Goal: Information Seeking & Learning: Learn about a topic

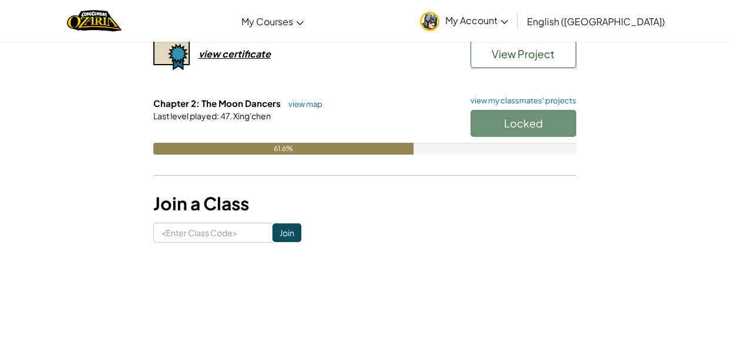
scroll to position [184, 0]
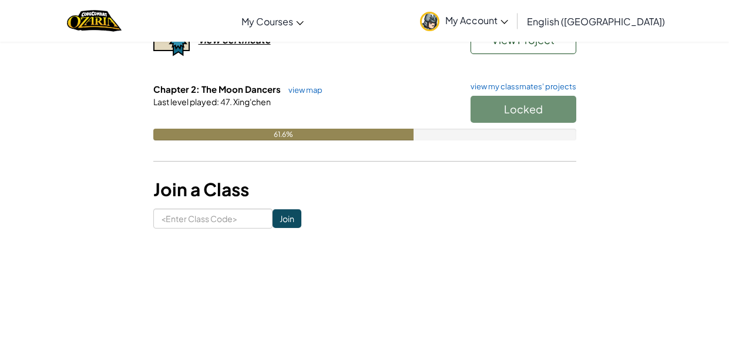
click at [501, 108] on div "Locked" at bounding box center [518, 112] width 118 height 33
click at [314, 91] on link "view map" at bounding box center [303, 89] width 40 height 9
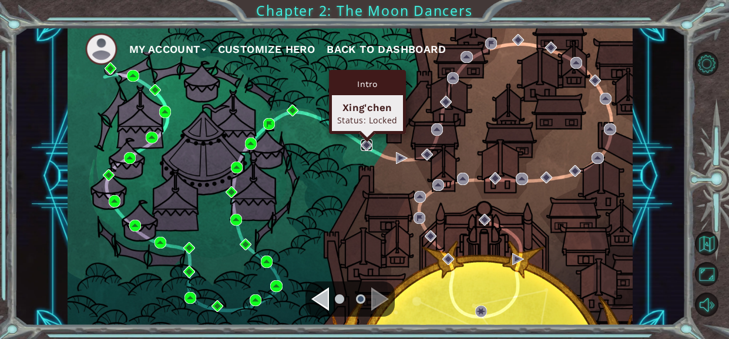
click at [364, 146] on img at bounding box center [367, 145] width 12 height 12
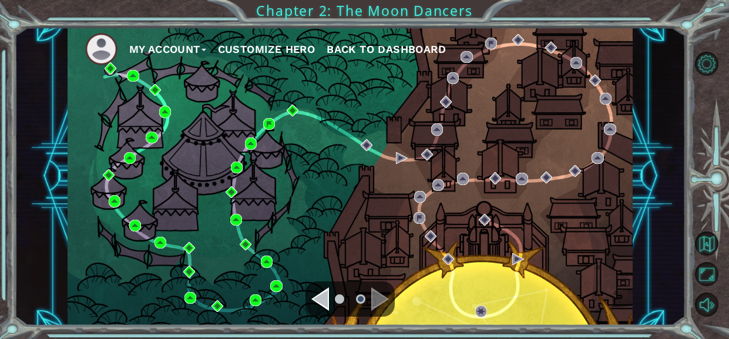
click at [320, 305] on div "Navigate to the previous page" at bounding box center [320, 299] width 18 height 24
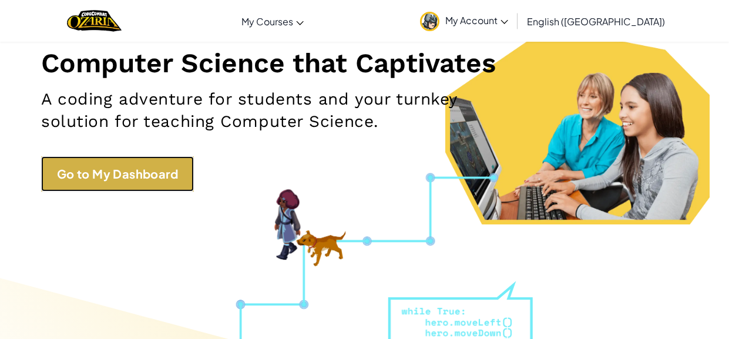
click at [99, 169] on link "Go to My Dashboard" at bounding box center [117, 173] width 153 height 35
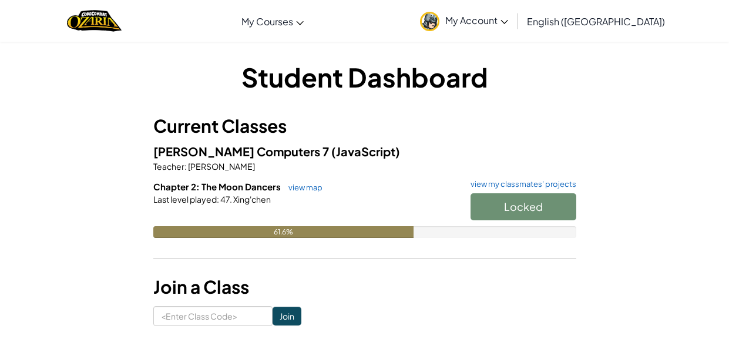
click at [473, 133] on h3 "Current Classes" at bounding box center [364, 126] width 423 height 26
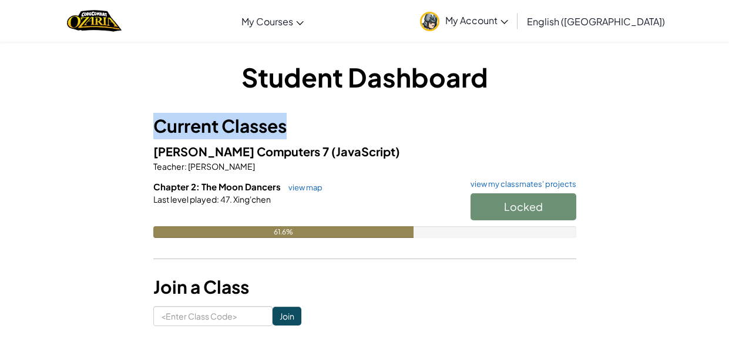
click at [473, 133] on h3 "Current Classes" at bounding box center [364, 126] width 423 height 26
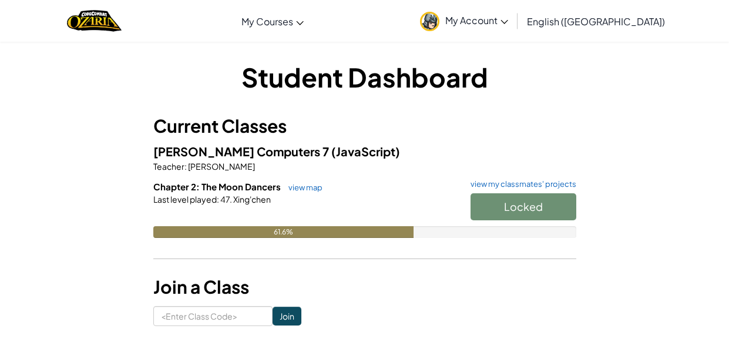
click at [473, 133] on h3 "Current Classes" at bounding box center [364, 126] width 423 height 26
click at [488, 134] on h3 "Current Classes" at bounding box center [364, 126] width 423 height 26
click at [519, 185] on link "view my classmates' projects" at bounding box center [521, 184] width 112 height 8
click at [310, 190] on link "view map" at bounding box center [303, 187] width 40 height 9
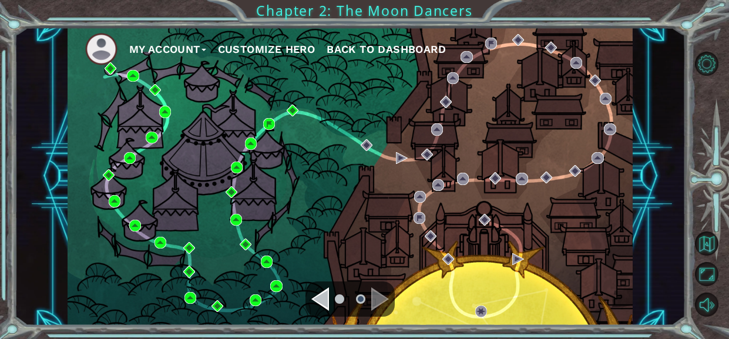
click at [324, 303] on div "Navigate to the previous page" at bounding box center [320, 299] width 18 height 24
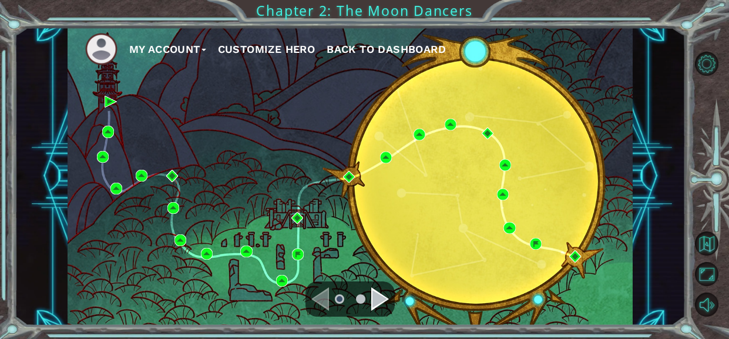
click at [365, 310] on ul at bounding box center [350, 299] width 42 height 24
click at [379, 299] on div "Navigate to the next page" at bounding box center [380, 299] width 18 height 24
